Goal: Task Accomplishment & Management: Manage account settings

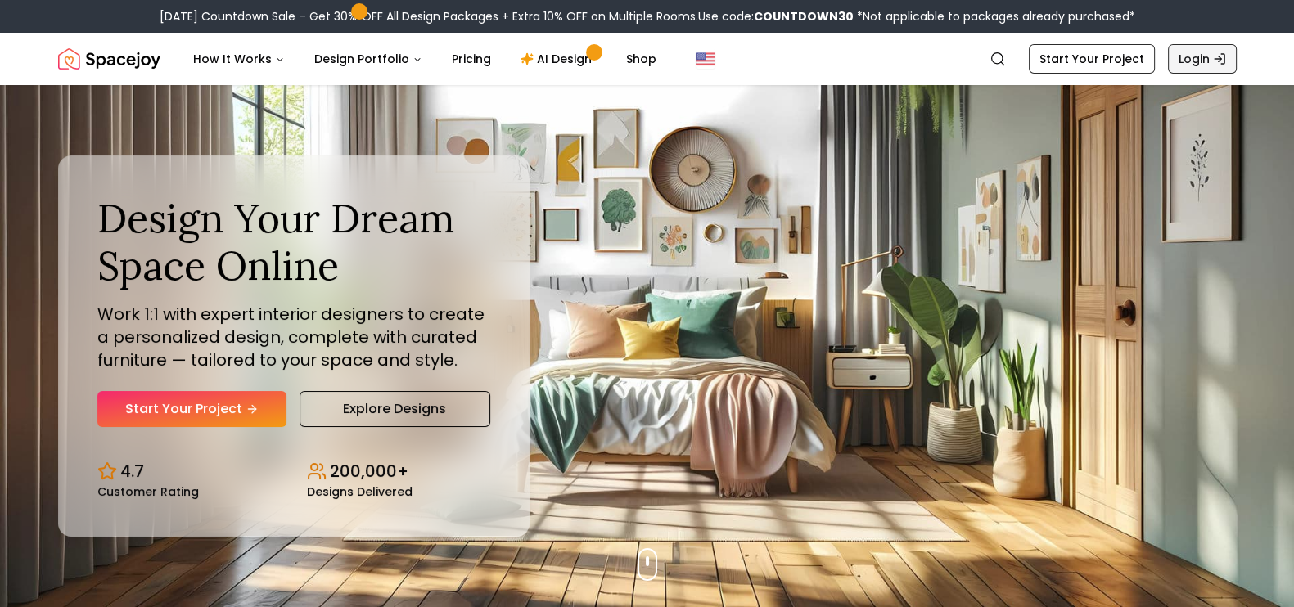
click at [1198, 64] on link "Login" at bounding box center [1202, 58] width 69 height 29
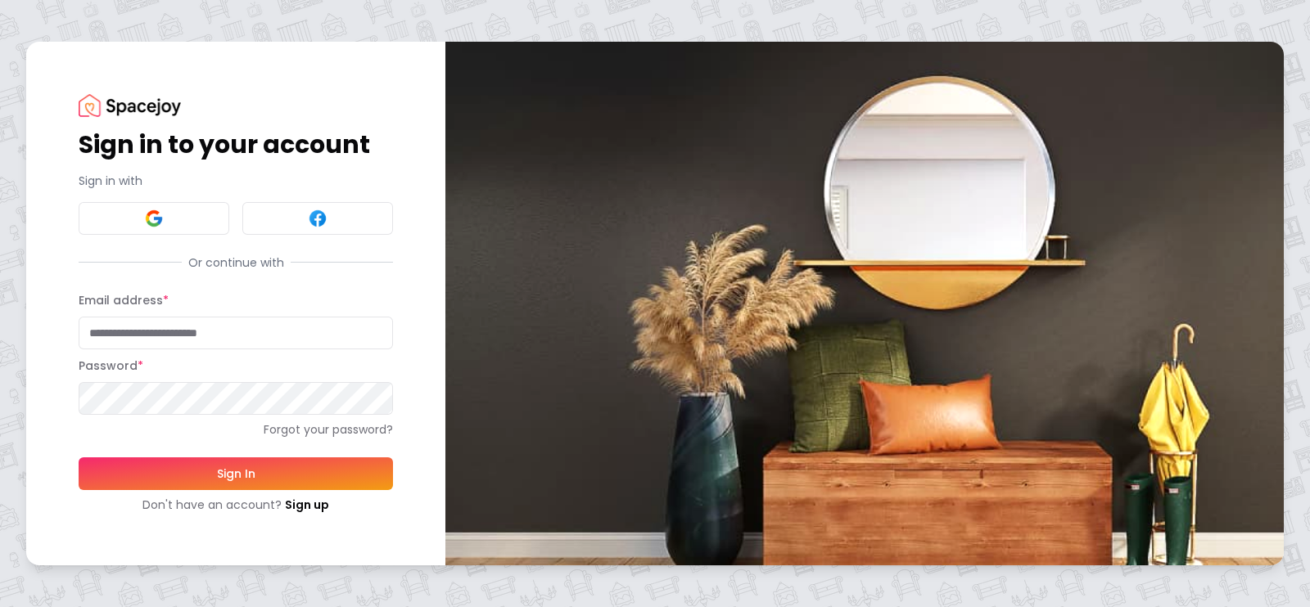
click at [211, 336] on input "Email address *" at bounding box center [236, 333] width 314 height 33
type input "**********"
click at [79, 458] on button "Sign In" at bounding box center [236, 474] width 314 height 33
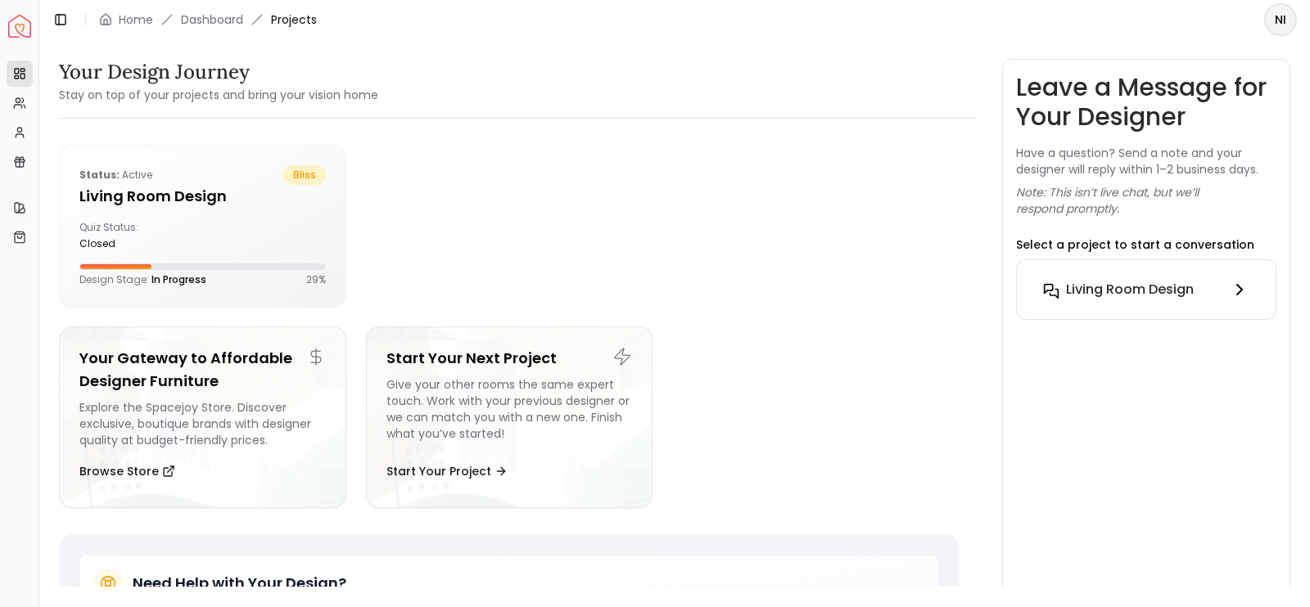
click at [1171, 300] on button "Living Room design" at bounding box center [1146, 289] width 232 height 33
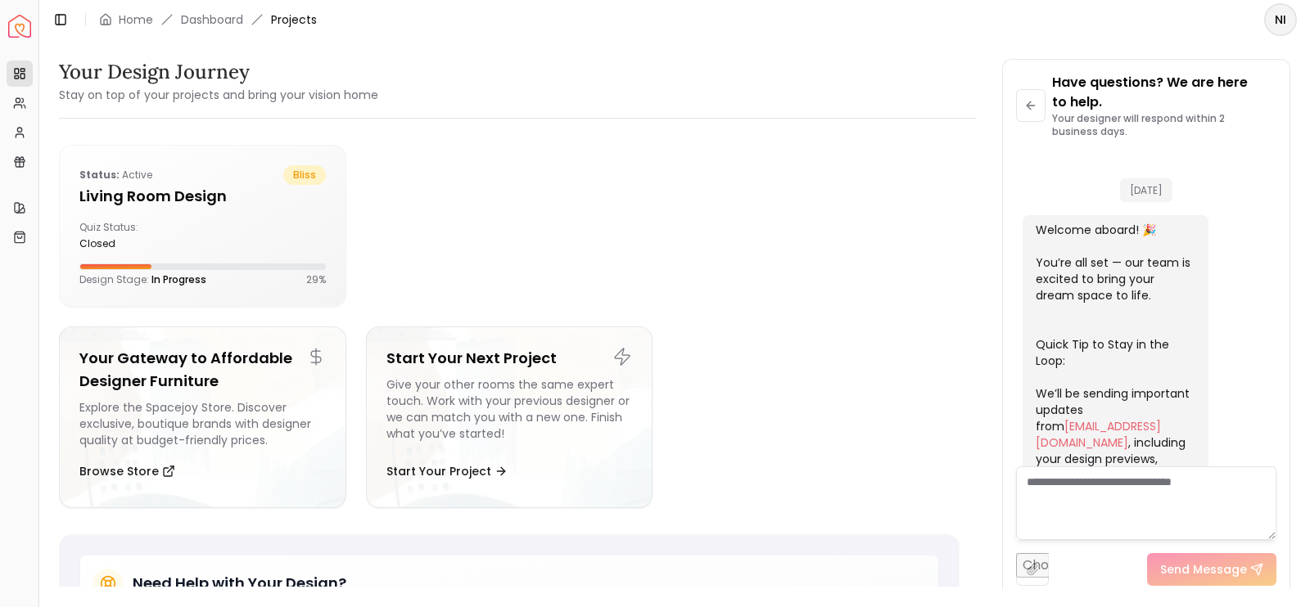
scroll to position [769, 0]
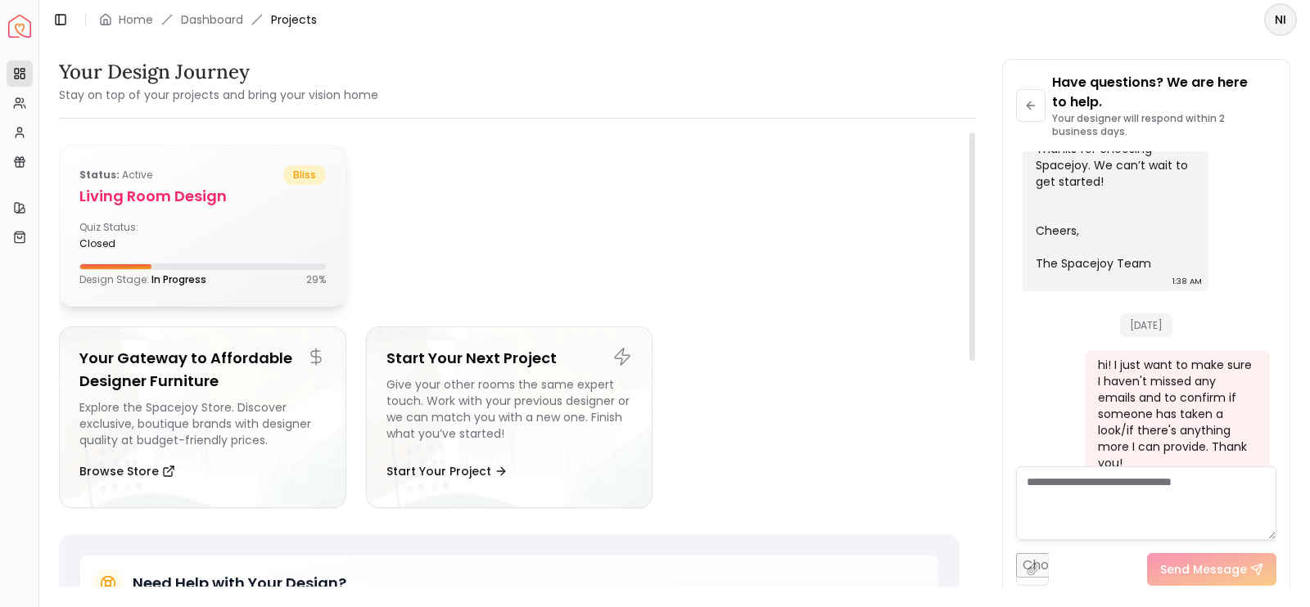
click at [142, 217] on div "Status: active bliss Living Room design Quiz Status: closed Design Stage: In Pr…" at bounding box center [203, 226] width 286 height 160
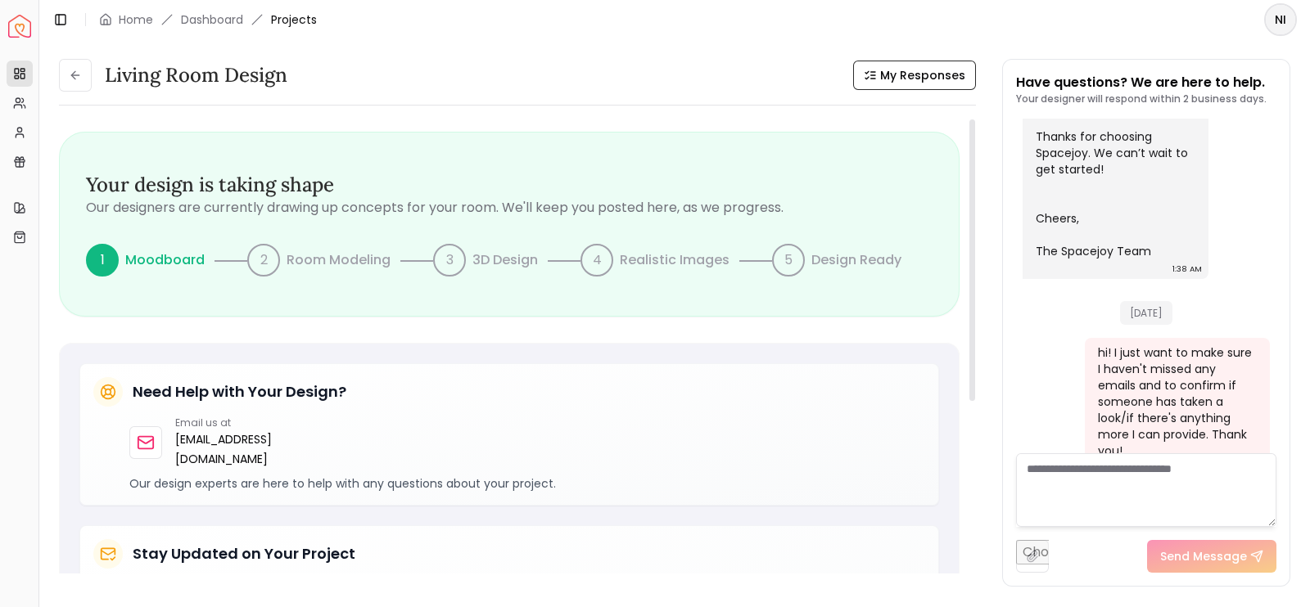
click at [582, 267] on div "4" at bounding box center [596, 260] width 33 height 33
click at [472, 253] on p "3D Design" at bounding box center [504, 260] width 65 height 20
click at [908, 85] on button "My Responses" at bounding box center [914, 75] width 123 height 29
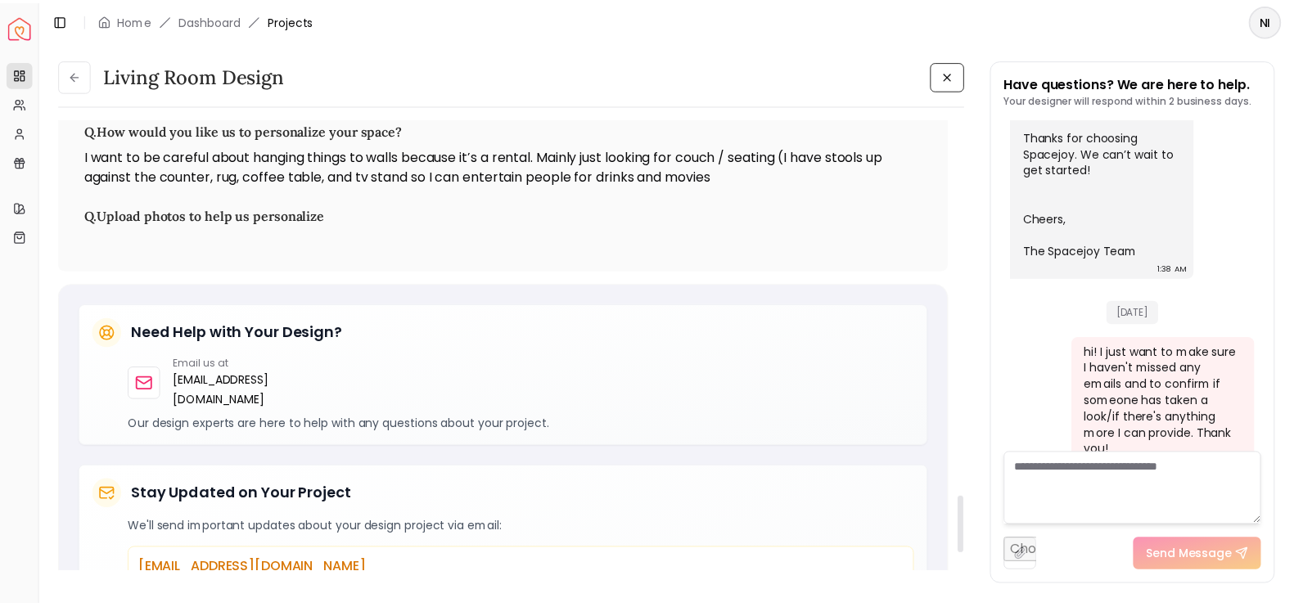
scroll to position [2989, 0]
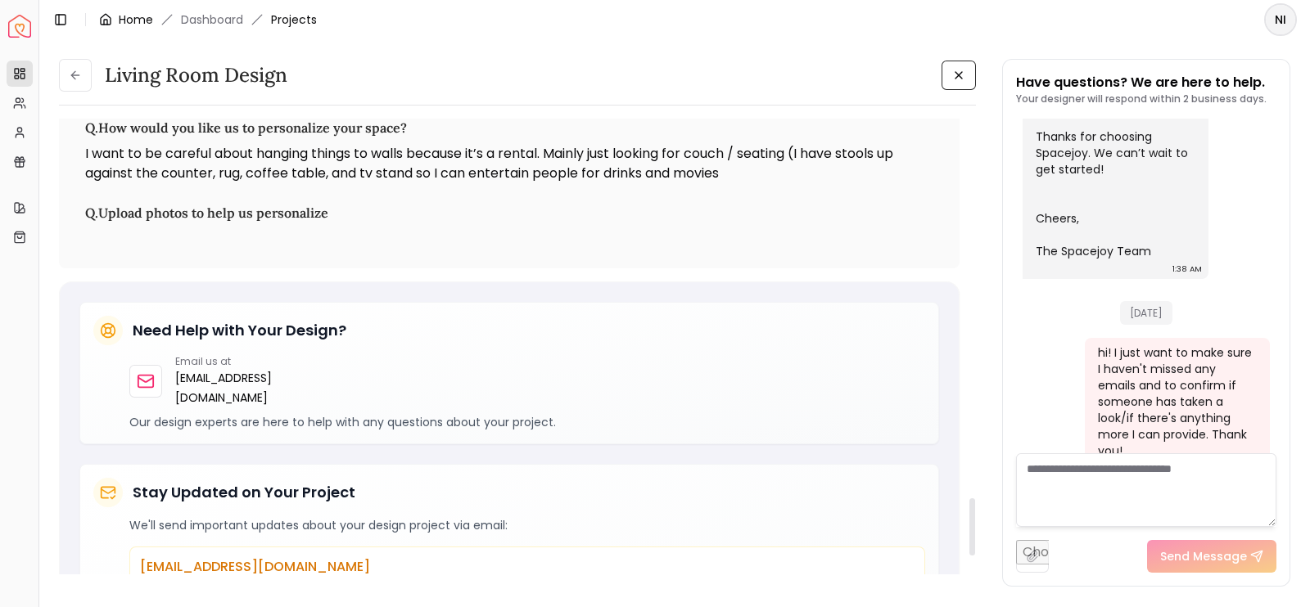
click at [129, 26] on link "Home" at bounding box center [136, 19] width 34 height 16
